Goal: Transaction & Acquisition: Obtain resource

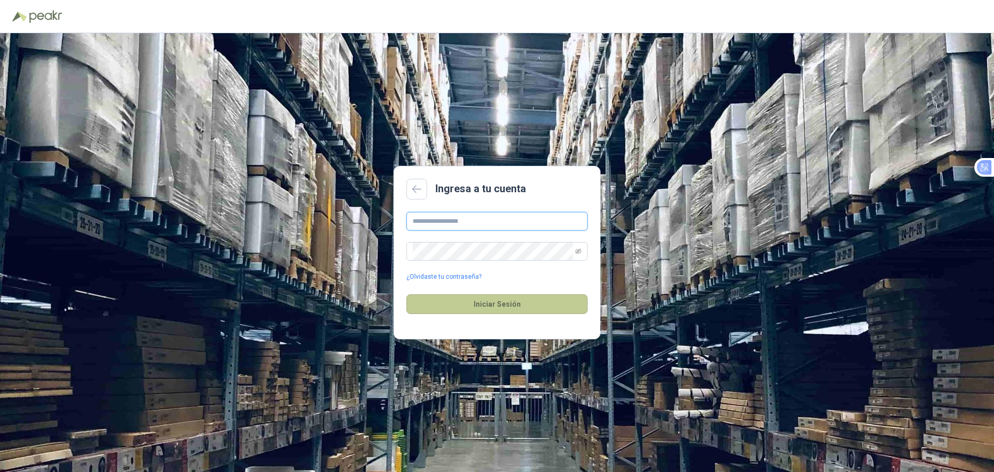
type input "**********"
click at [526, 300] on button "Iniciar Sesión" at bounding box center [497, 304] width 181 height 20
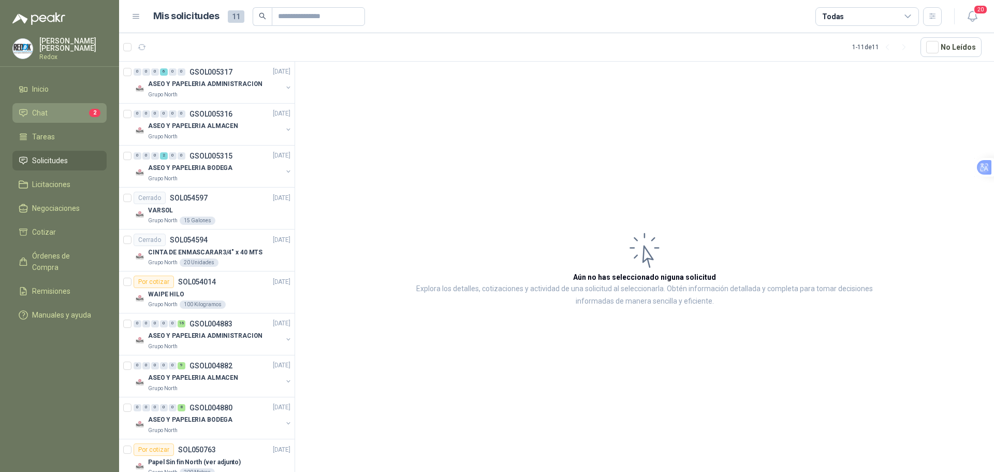
click at [44, 113] on span "Chat" at bounding box center [40, 112] width 16 height 11
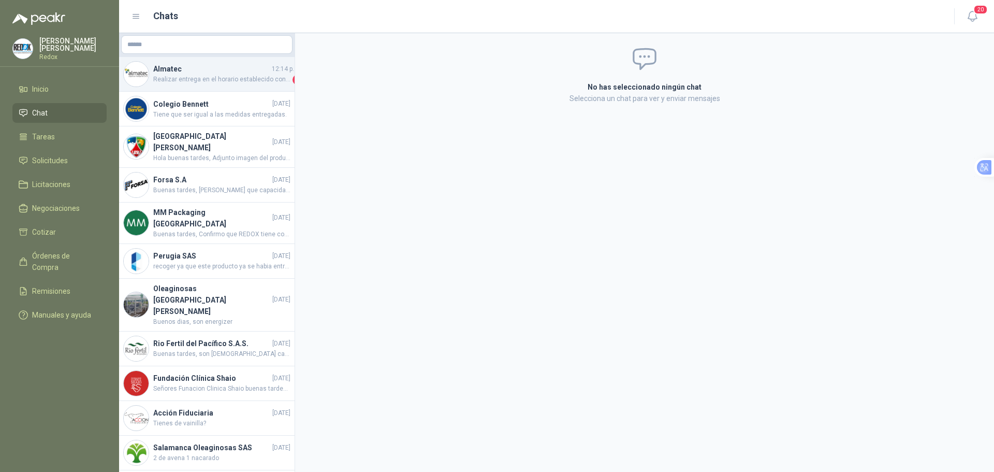
click at [221, 75] on span "Realizar entrega en el horario establecido con la OC y remision impresa" at bounding box center [221, 80] width 137 height 10
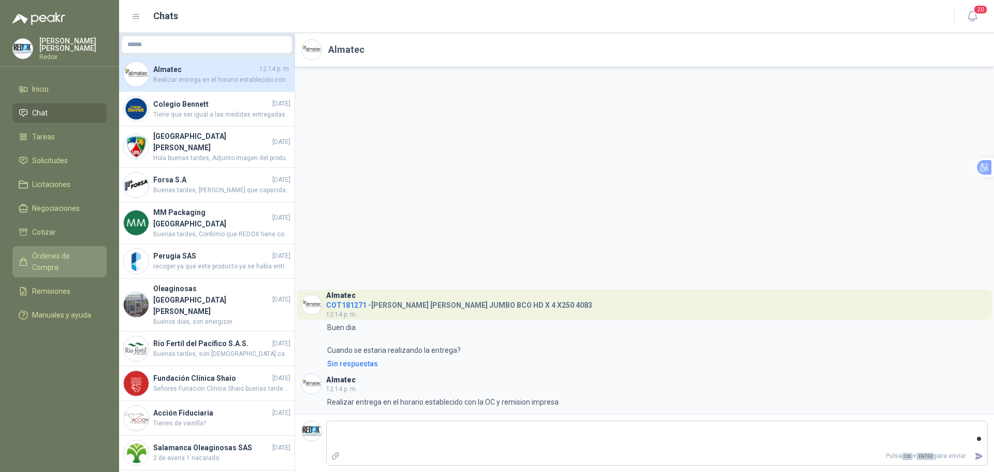
click at [59, 252] on span "Órdenes de Compra" at bounding box center [64, 261] width 65 height 23
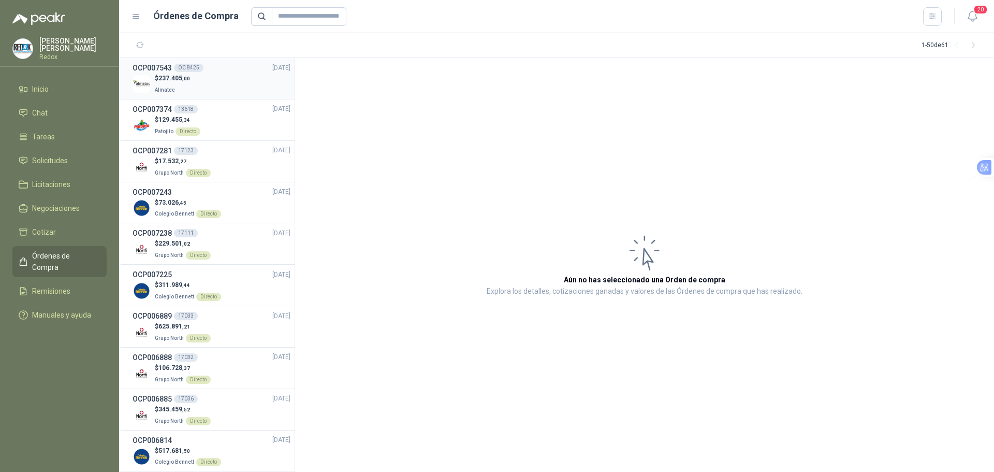
click at [242, 82] on div "$ 237.405 ,00 Almatec" at bounding box center [212, 84] width 158 height 21
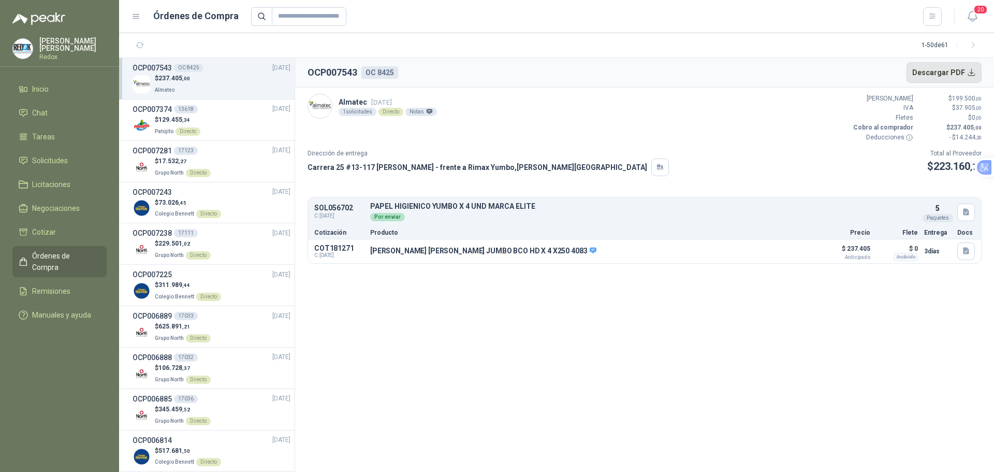
click at [921, 71] on button "Descargar PDF" at bounding box center [945, 72] width 76 height 21
click at [47, 79] on link "Inicio" at bounding box center [59, 89] width 94 height 20
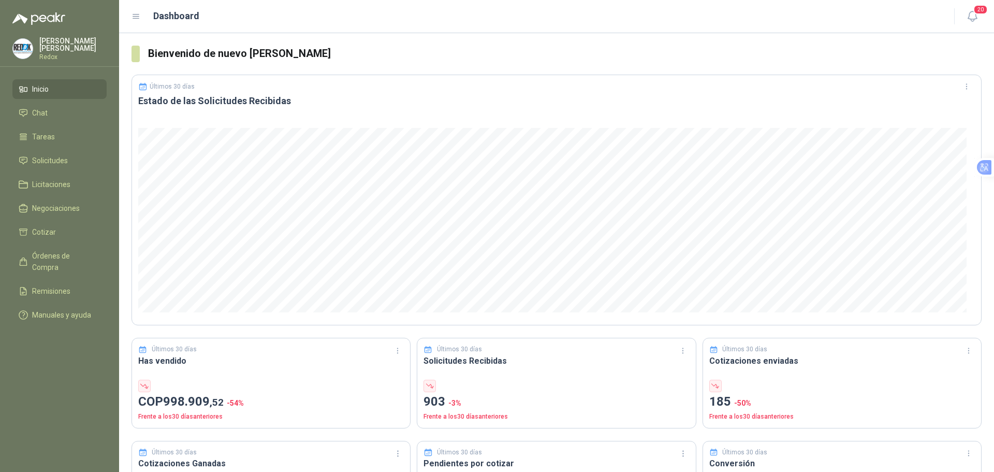
click at [44, 48] on div "[PERSON_NAME] Redox" at bounding box center [72, 48] width 67 height 23
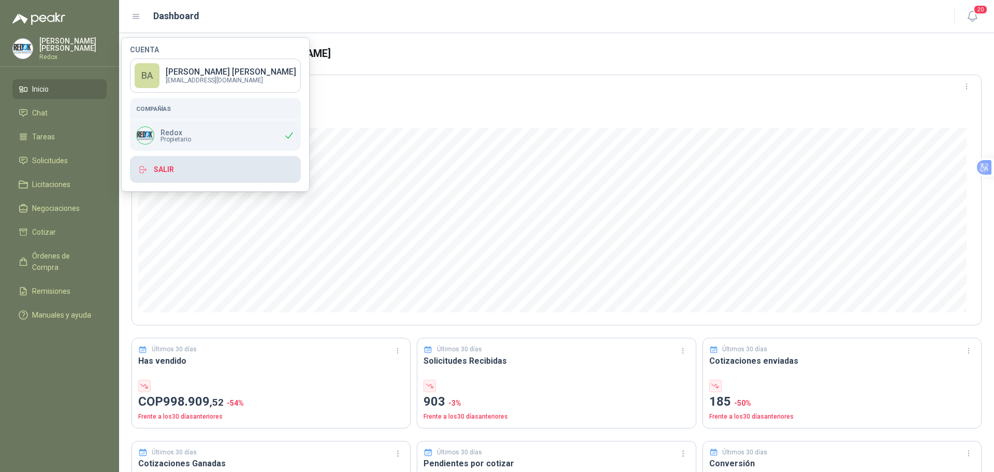
click at [163, 178] on button "Salir" at bounding box center [215, 169] width 171 height 27
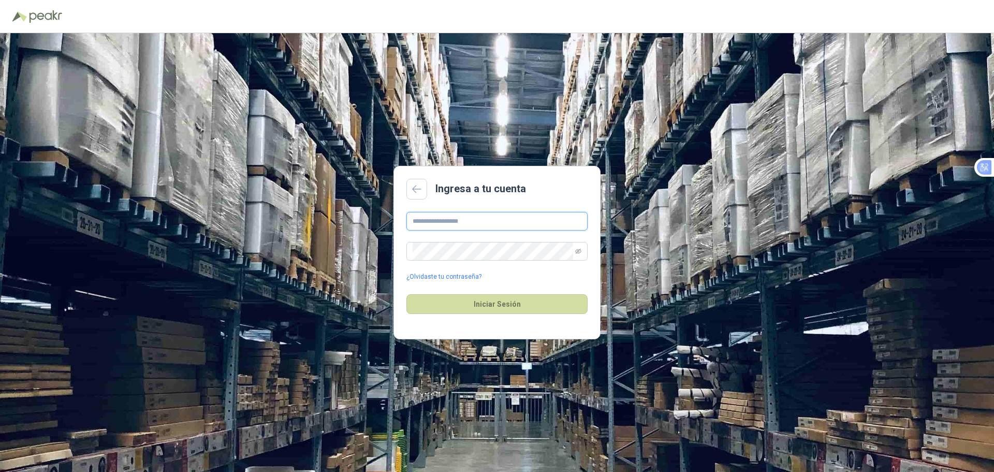
type input "**********"
